Goal: Task Accomplishment & Management: Manage account settings

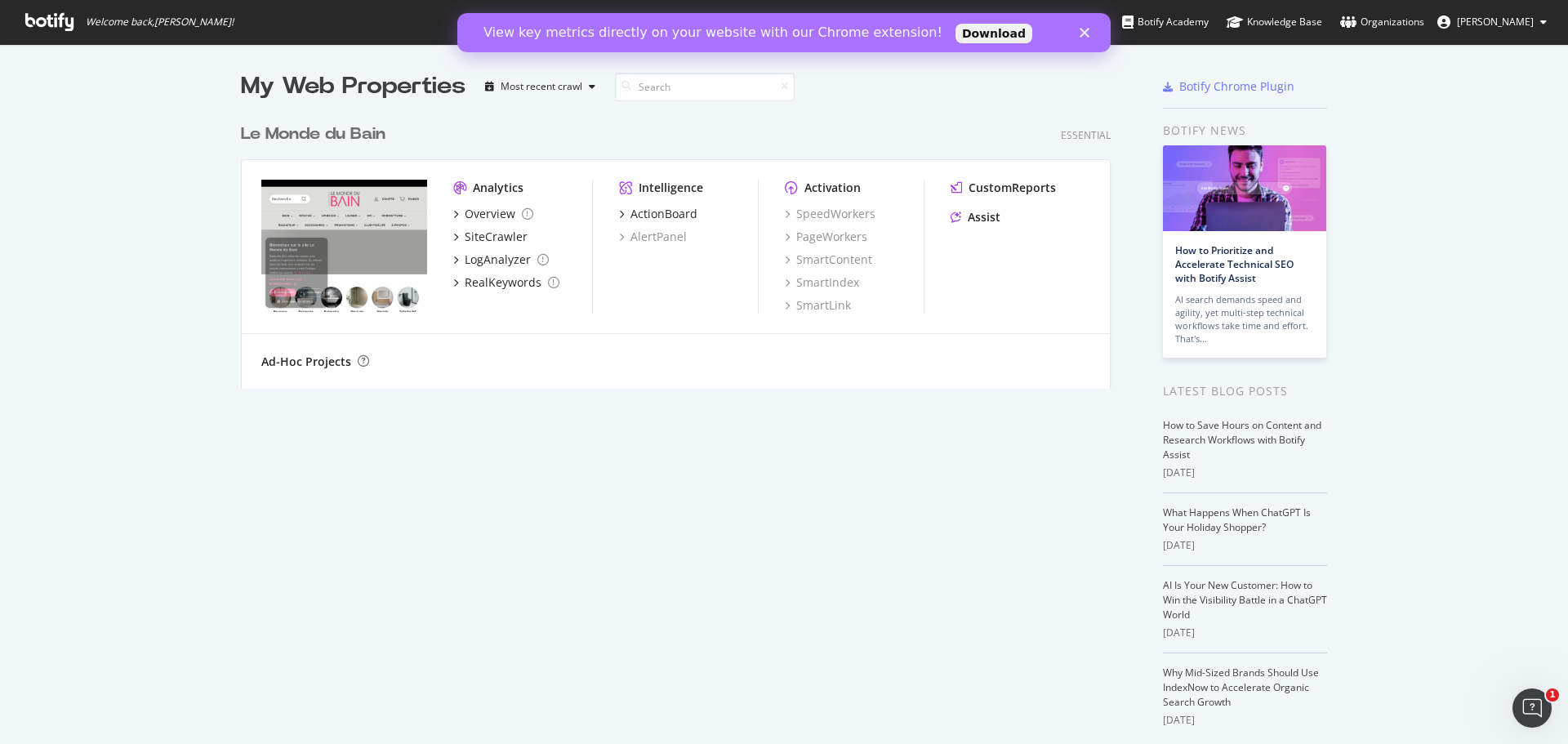
click at [1494, 19] on span "[PERSON_NAME]" at bounding box center [1495, 21] width 77 height 13
click at [1497, 83] on link "Password settings" at bounding box center [1487, 81] width 143 height 24
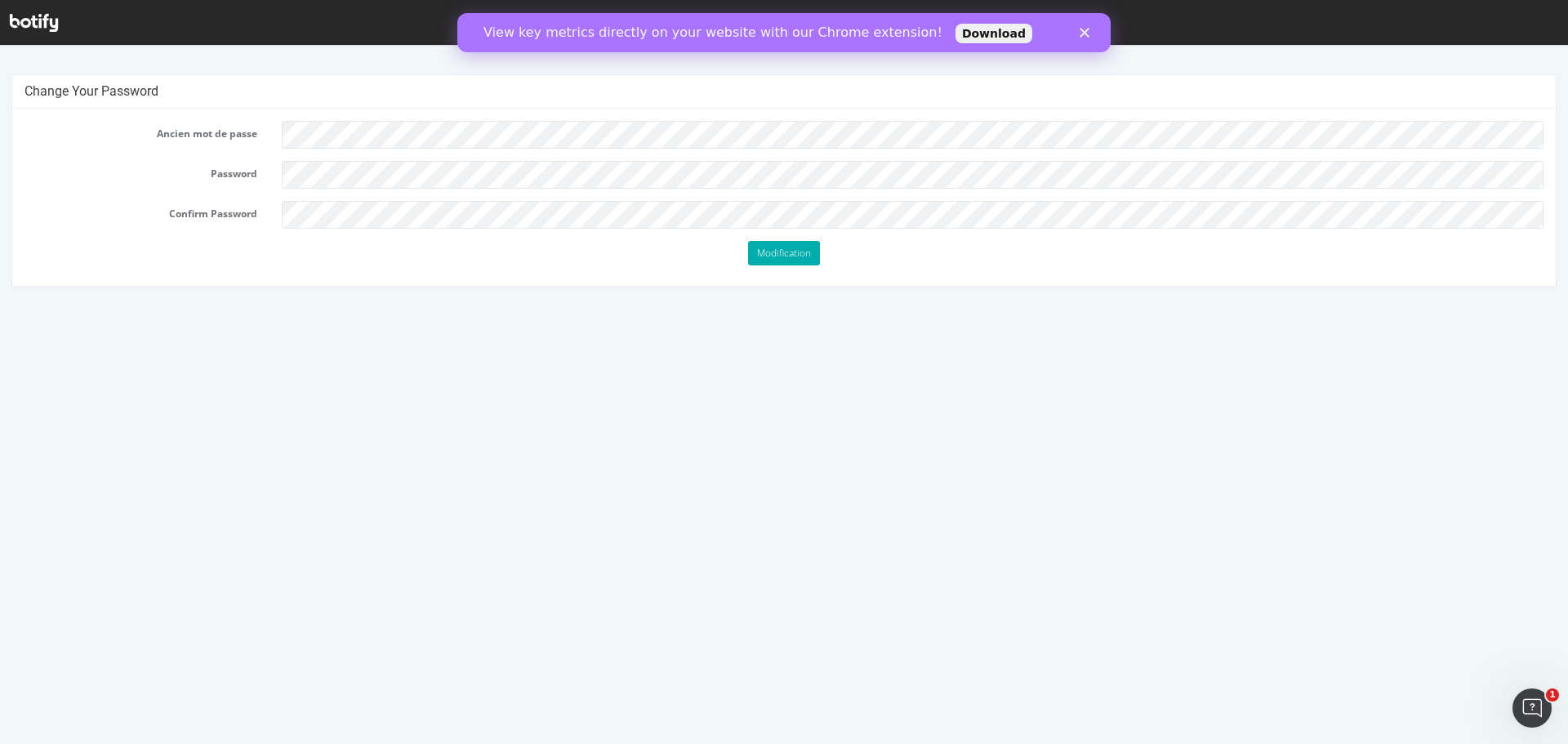
scroll to position [4, 0]
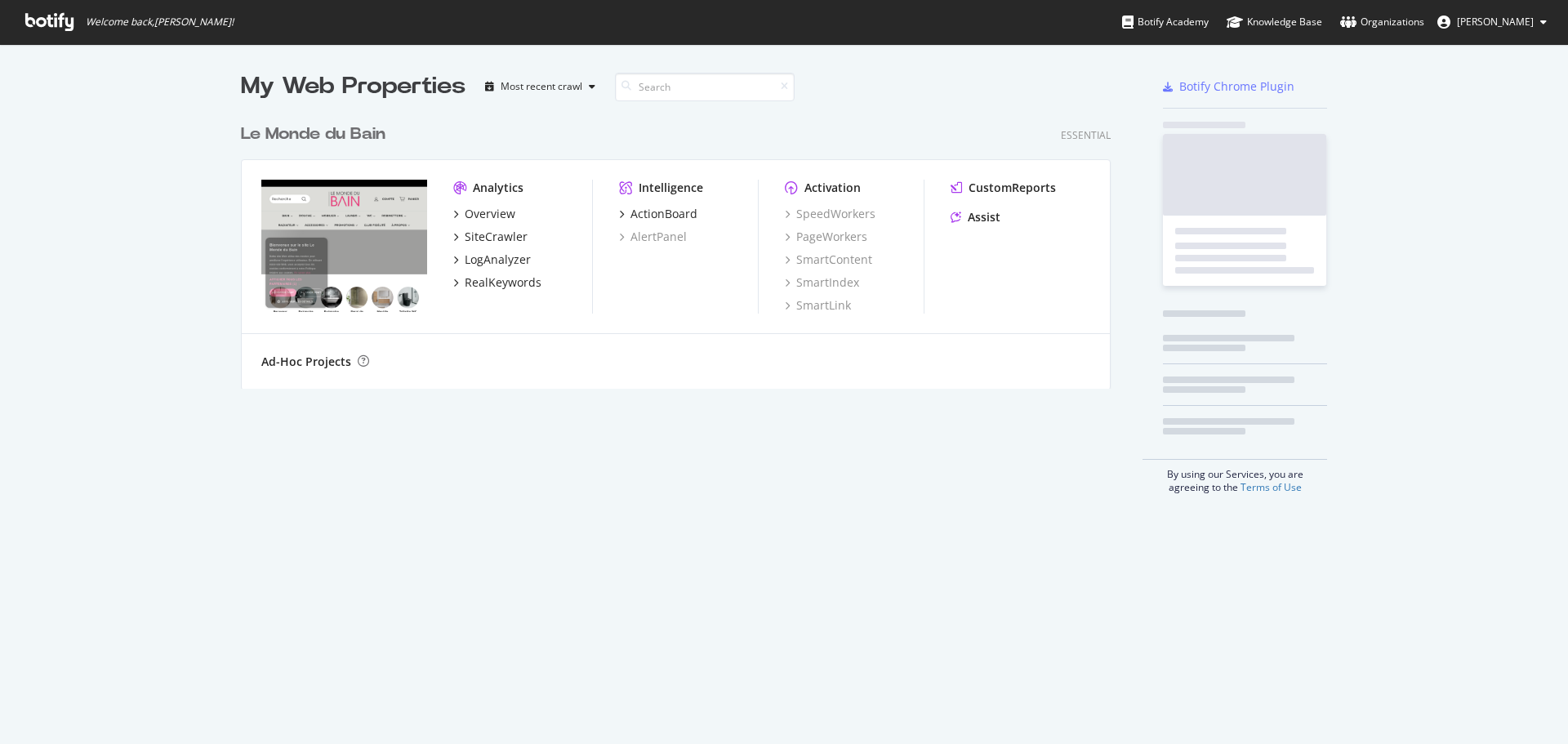
scroll to position [732, 1543]
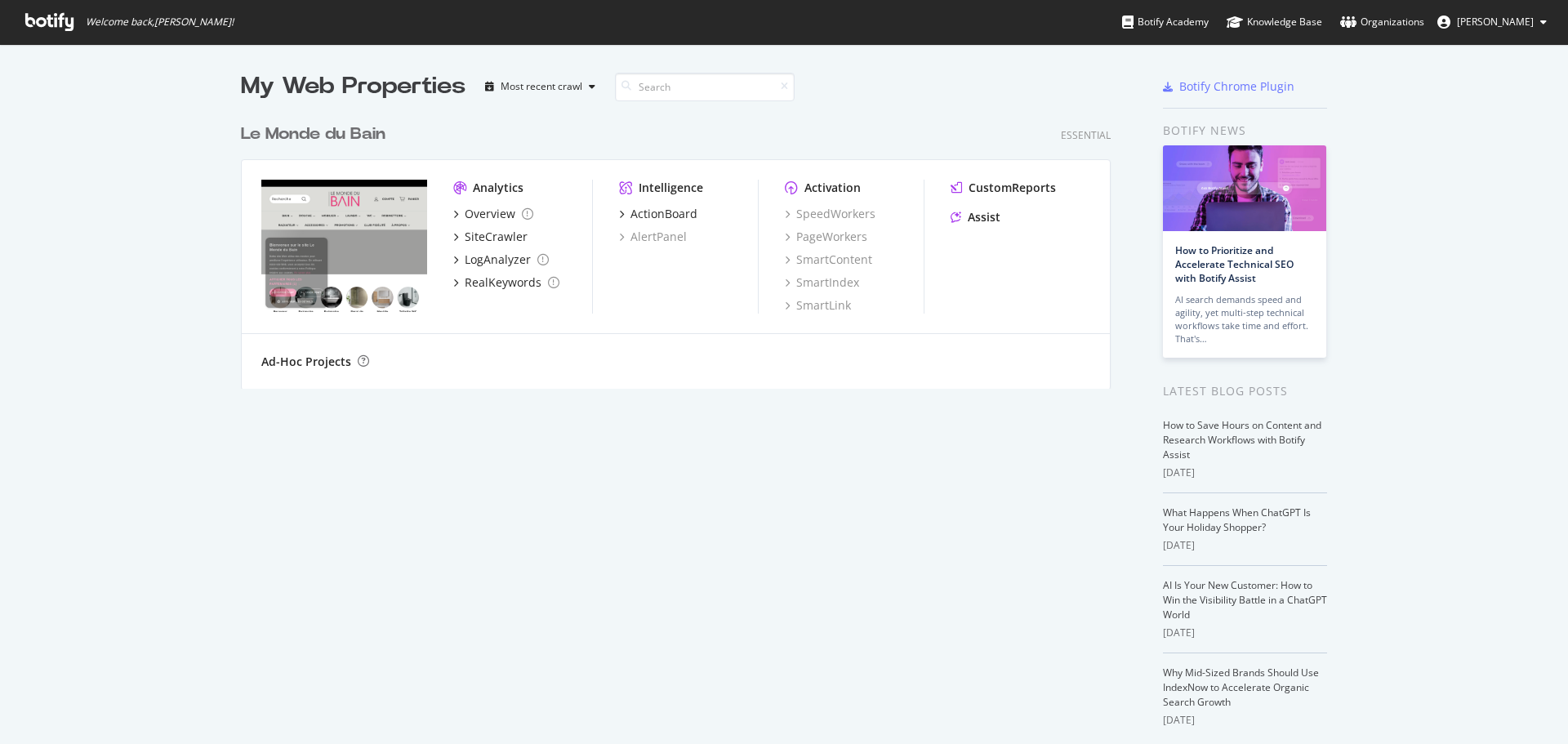
click at [1512, 22] on span "[PERSON_NAME]" at bounding box center [1495, 21] width 77 height 13
click at [1490, 121] on span "Log Out" at bounding box center [1479, 127] width 36 height 13
